Goal: Information Seeking & Learning: Check status

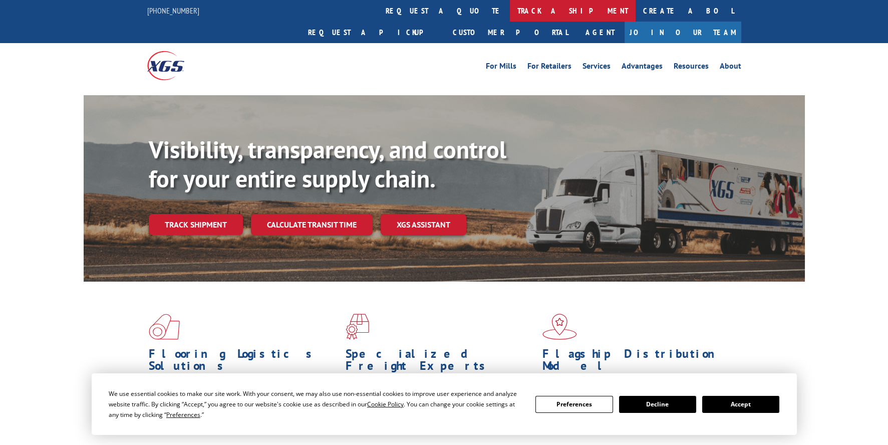
click at [510, 10] on link "track a shipment" at bounding box center [573, 11] width 126 height 22
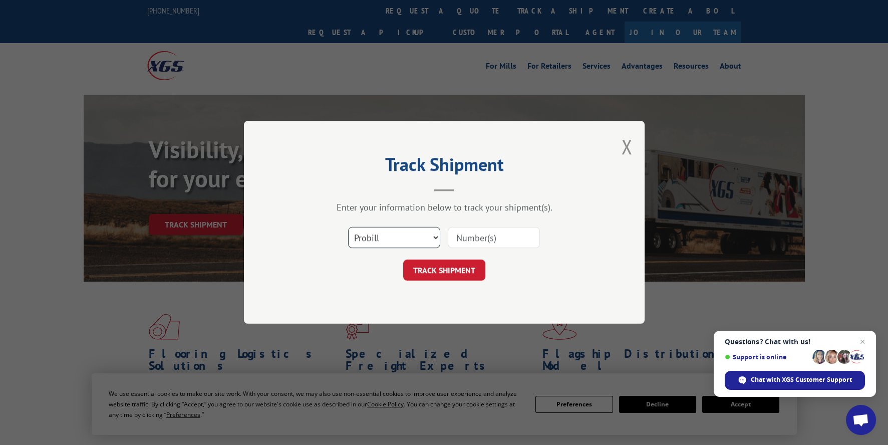
click at [423, 237] on select "Select category... Probill BOL PO" at bounding box center [394, 238] width 92 height 21
click at [465, 235] on input at bounding box center [494, 238] width 92 height 21
paste input "3398373"
type input "3398373"
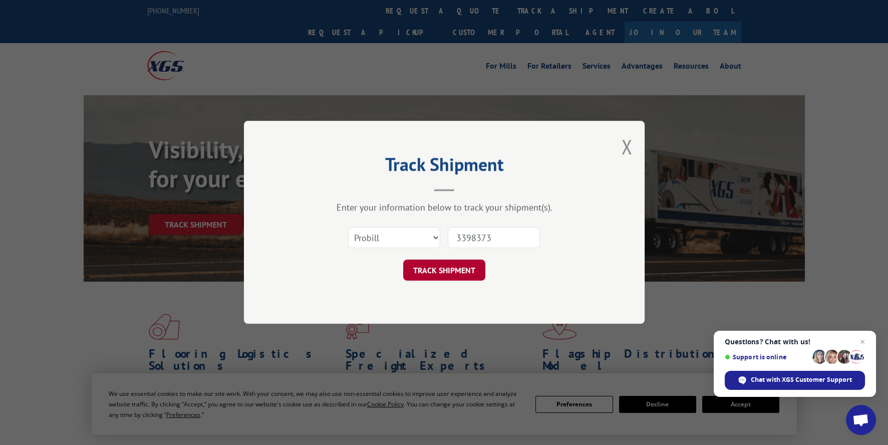
click at [456, 268] on button "TRACK SHIPMENT" at bounding box center [444, 270] width 82 height 21
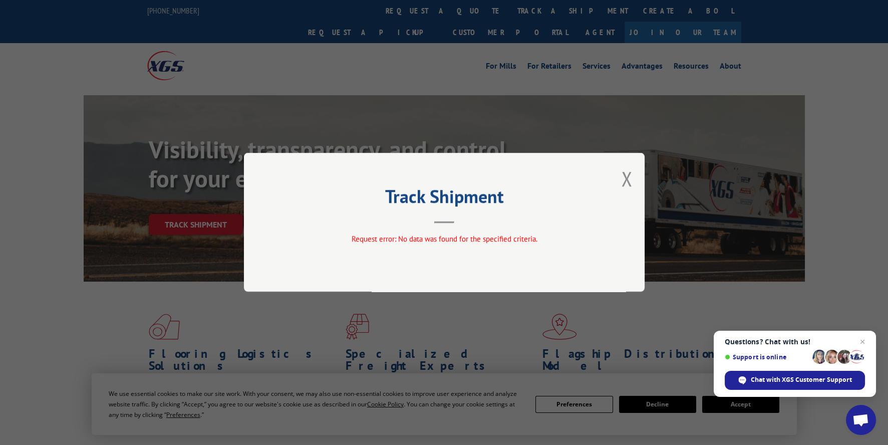
click at [613, 184] on div "Track Shipment Request error: No data was found for the specified criteria." at bounding box center [444, 222] width 401 height 139
click at [625, 177] on button "Close modal" at bounding box center [626, 178] width 11 height 27
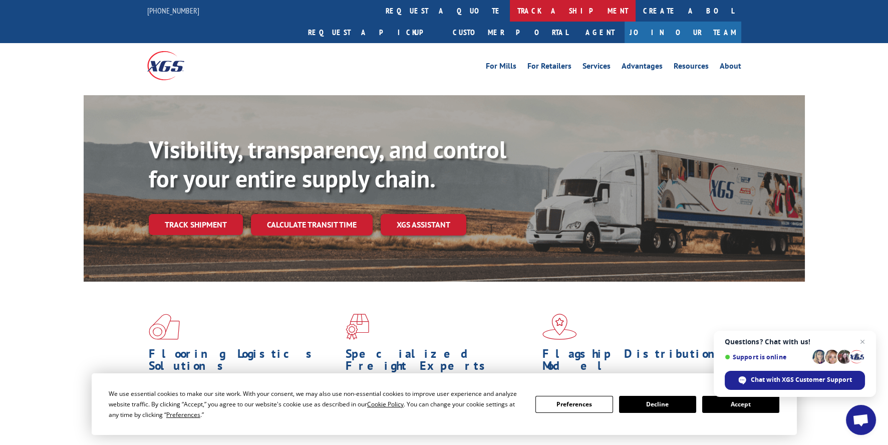
click at [510, 12] on link "track a shipment" at bounding box center [573, 11] width 126 height 22
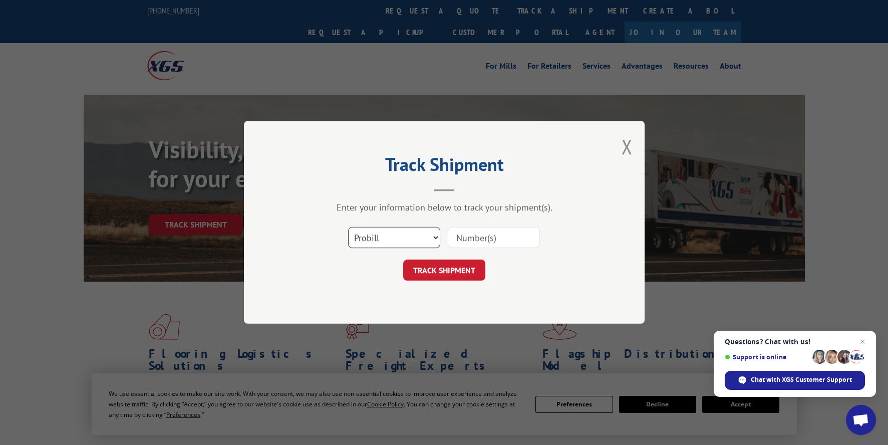
click at [389, 240] on select "Select category... Probill BOL PO" at bounding box center [394, 238] width 92 height 21
select select "bol"
click at [348, 228] on select "Select category... Probill BOL PO" at bounding box center [394, 238] width 92 height 21
paste input "3398373"
type input "3398373"
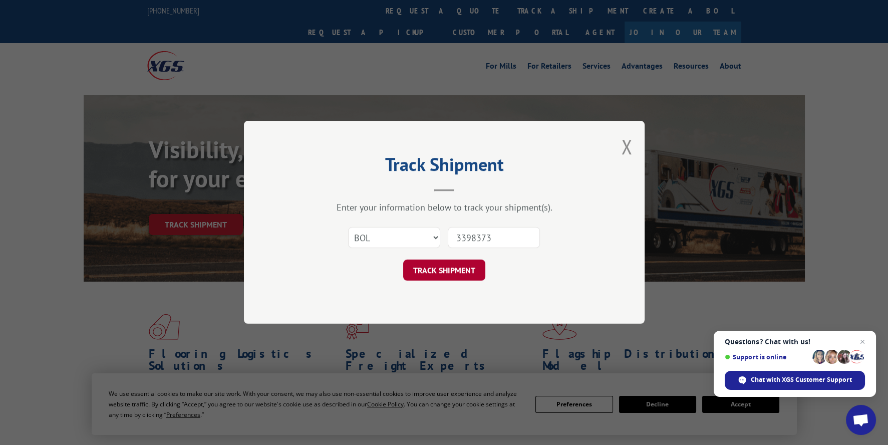
click at [474, 273] on button "TRACK SHIPMENT" at bounding box center [444, 270] width 82 height 21
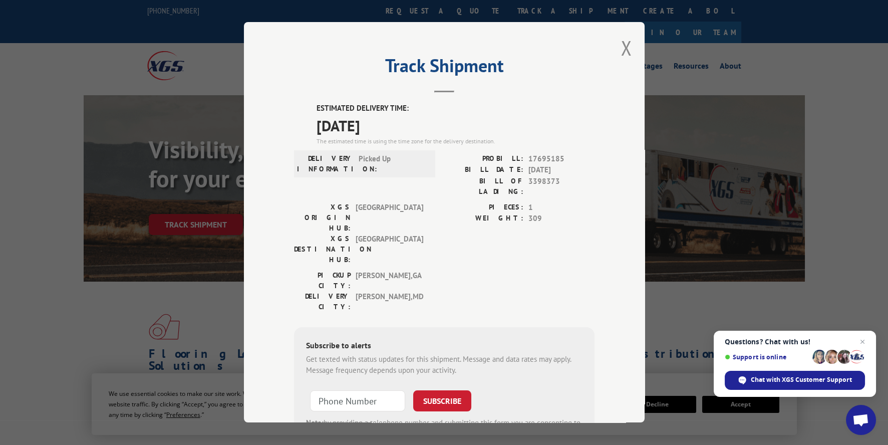
click at [722, 137] on div "Track Shipment ESTIMATED DELIVERY TIME: [DATE] The estimated time is using the …" at bounding box center [444, 222] width 888 height 445
